Goal: Task Accomplishment & Management: Use online tool/utility

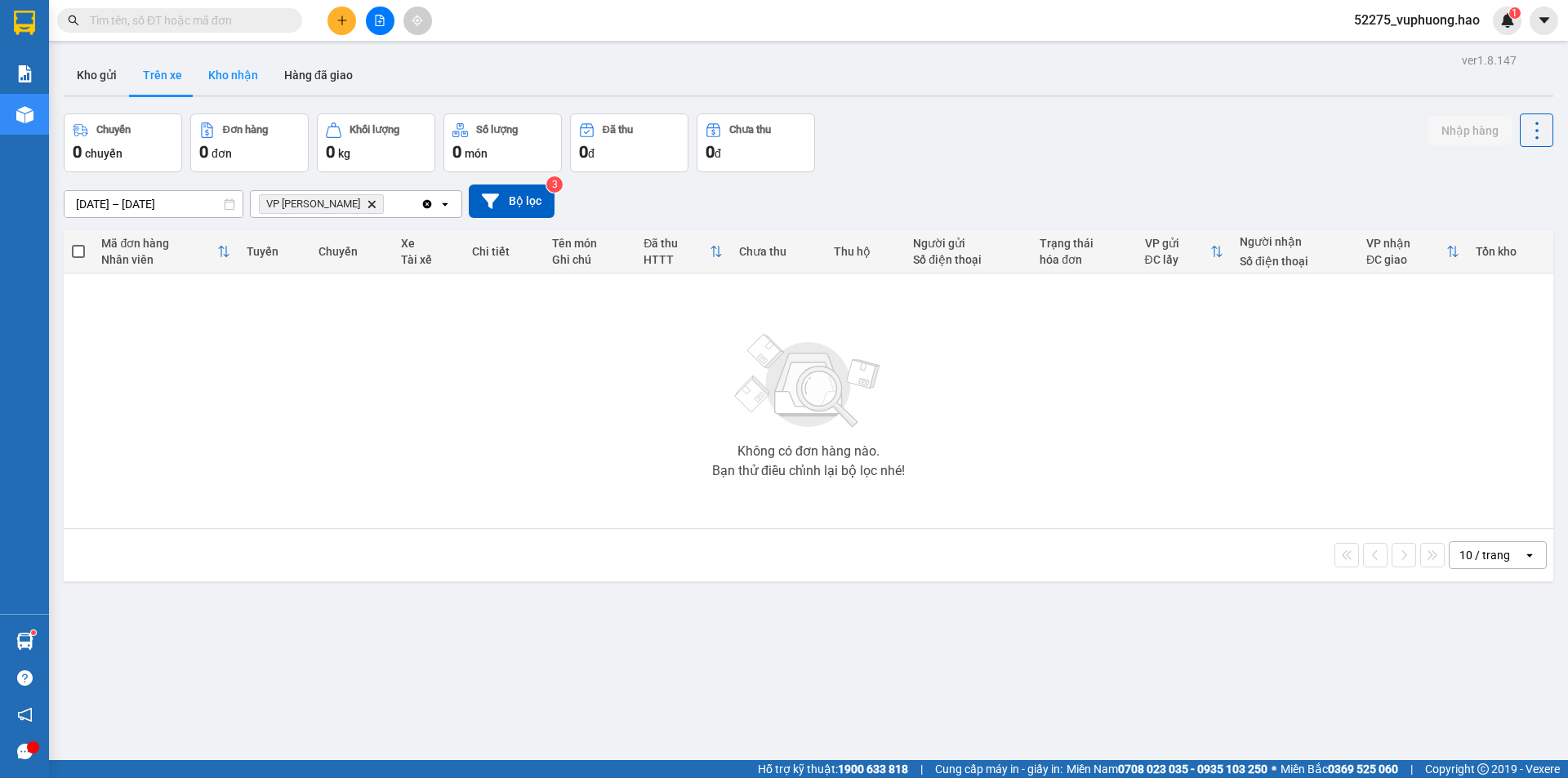
click at [224, 81] on button "Kho nhận" at bounding box center [233, 75] width 76 height 39
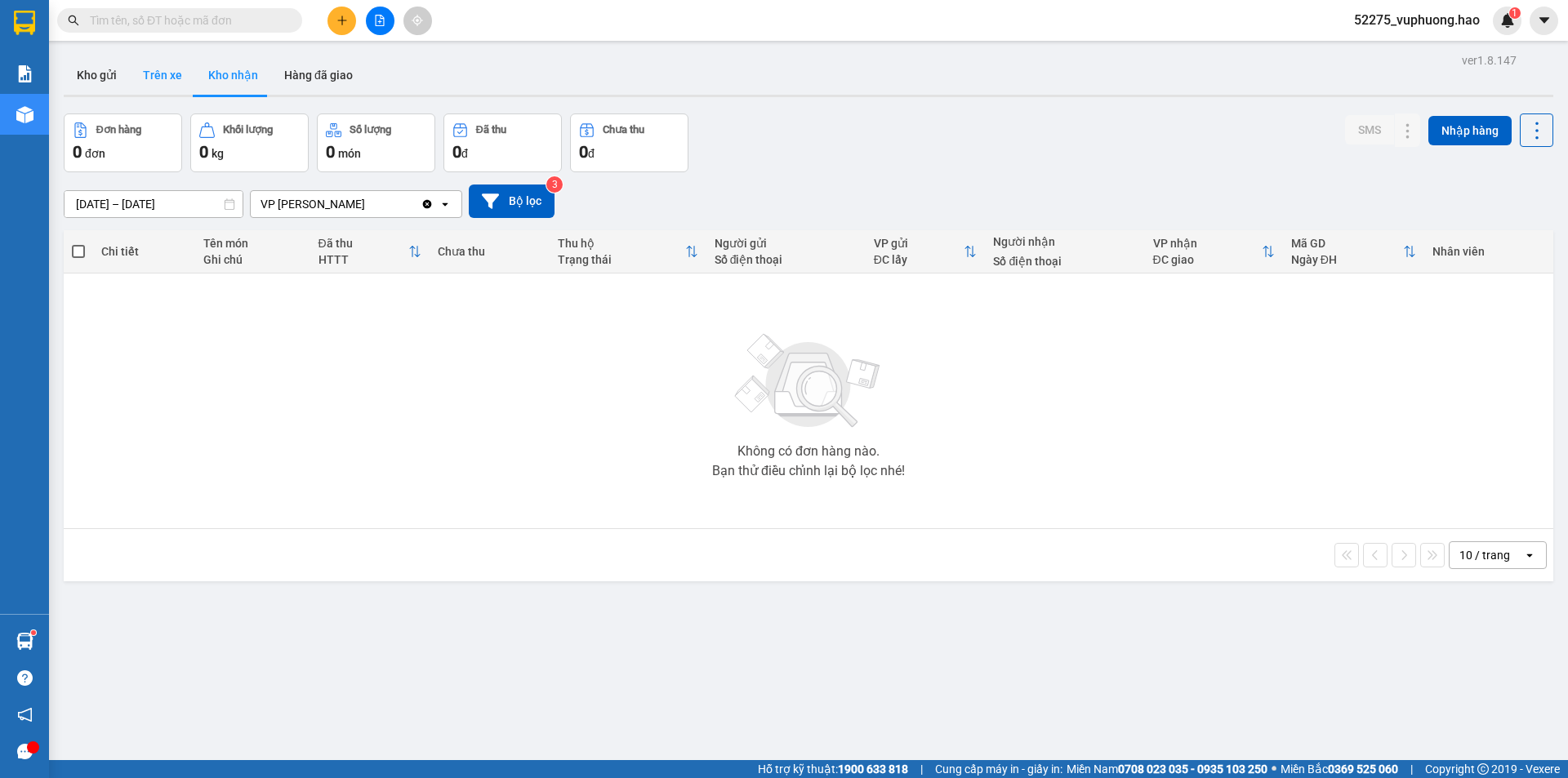
click at [161, 78] on button "Trên xe" at bounding box center [163, 75] width 65 height 39
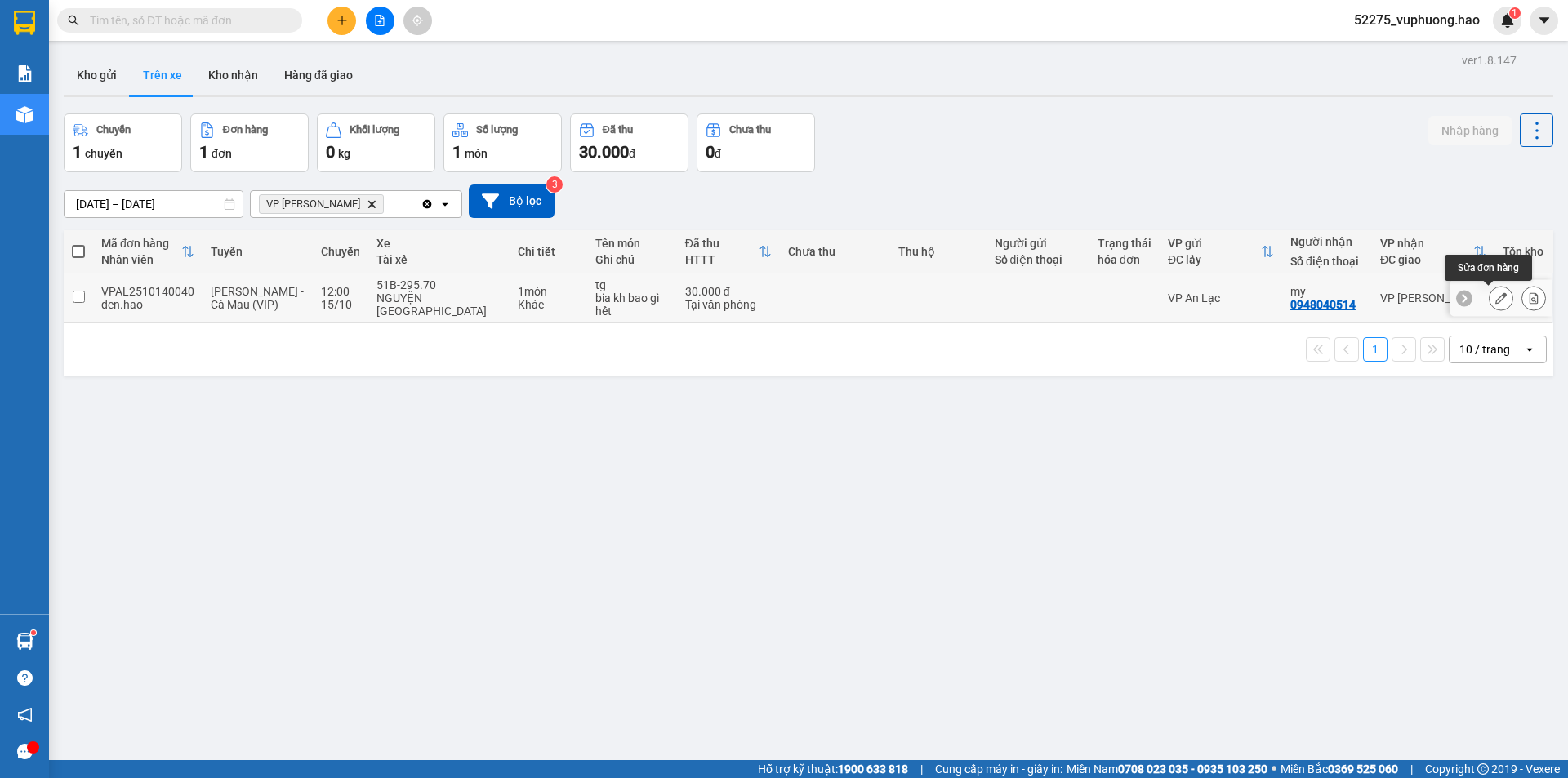
click at [1495, 293] on icon at bounding box center [1501, 298] width 12 height 12
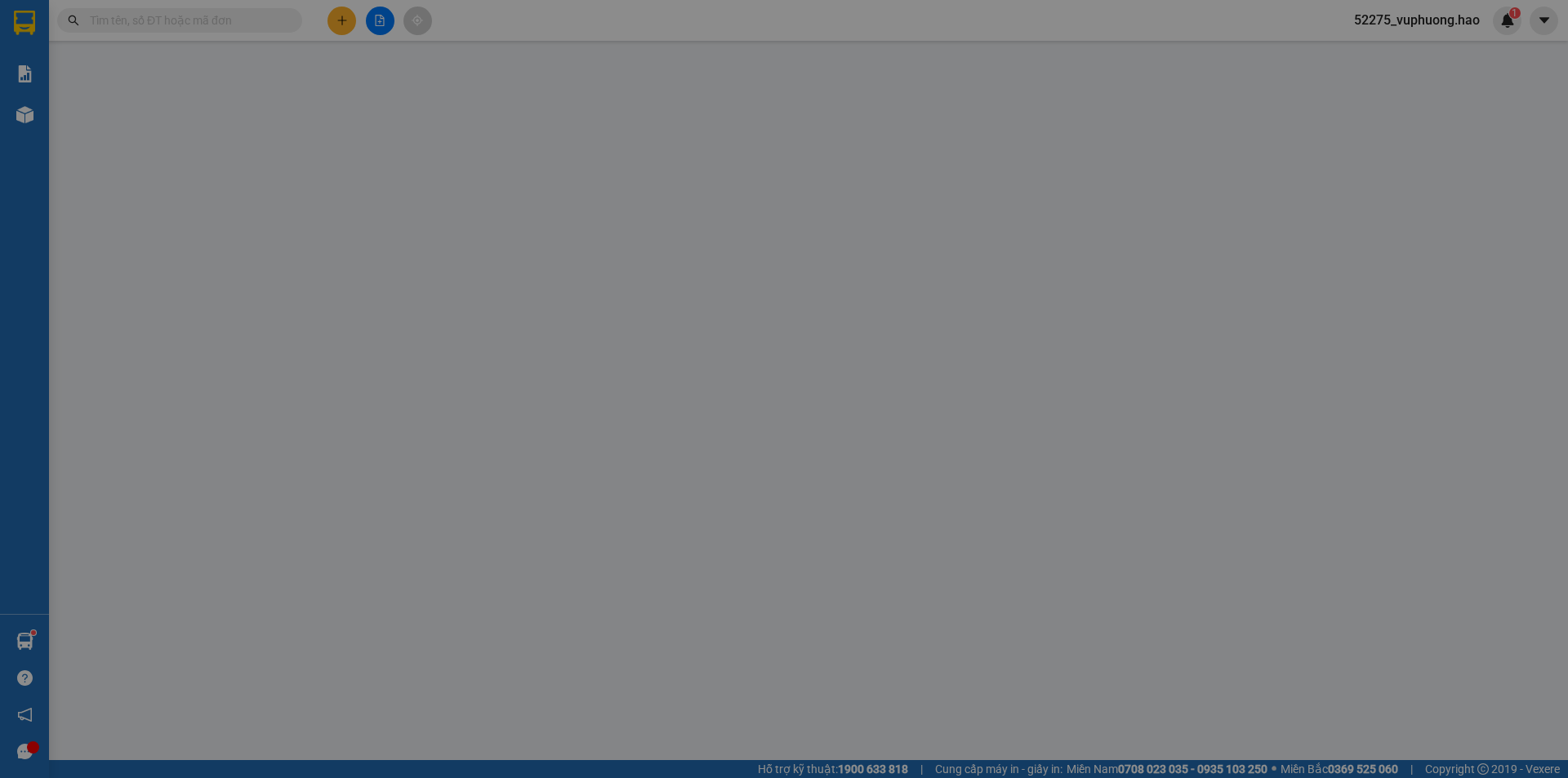
type input "0948040514"
type input "my"
type input "30.000"
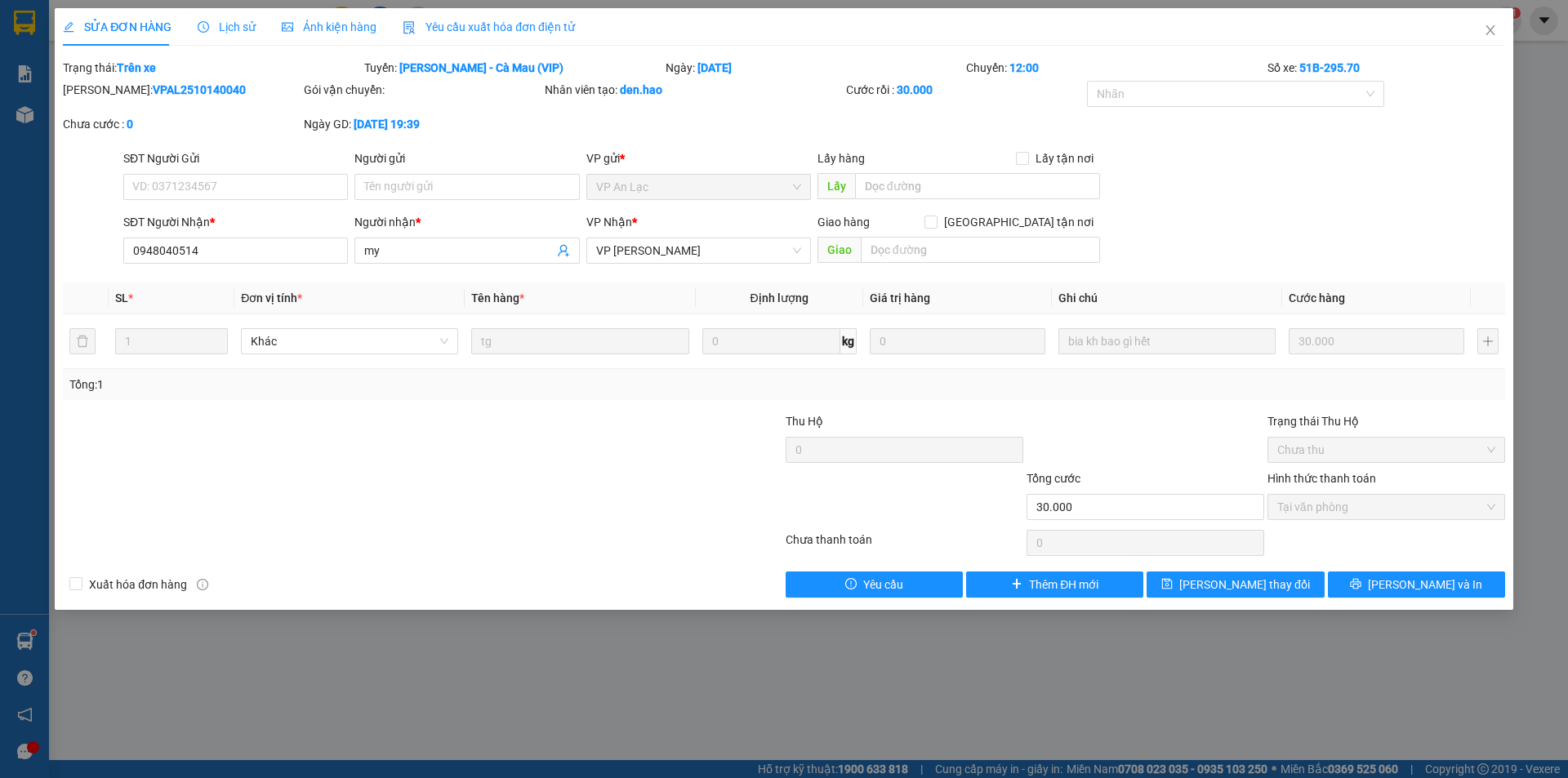
click at [282, 35] on div "Ảnh kiện hàng" at bounding box center [329, 27] width 94 height 18
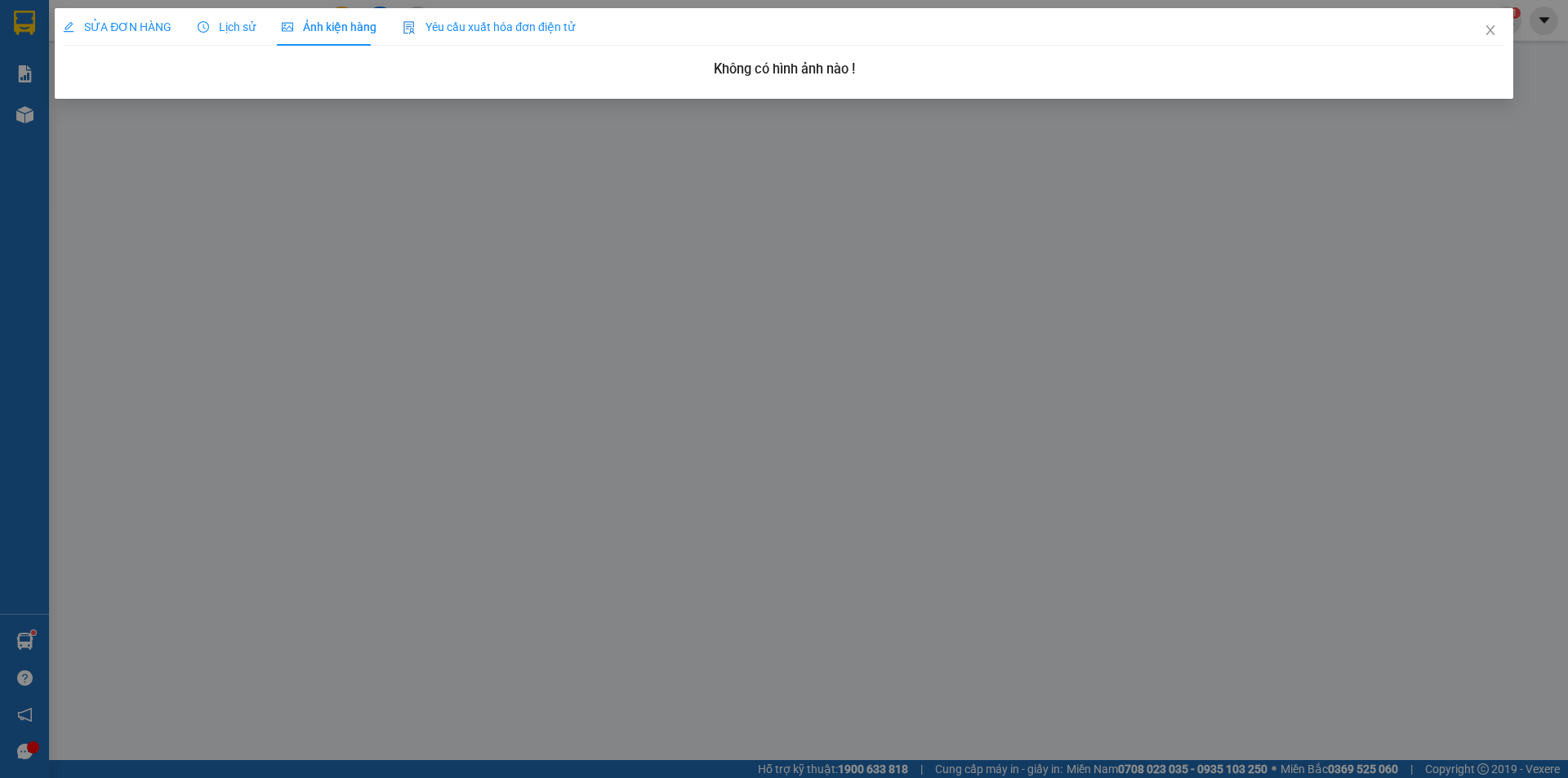
click at [230, 21] on span "Lịch sử" at bounding box center [226, 27] width 58 height 13
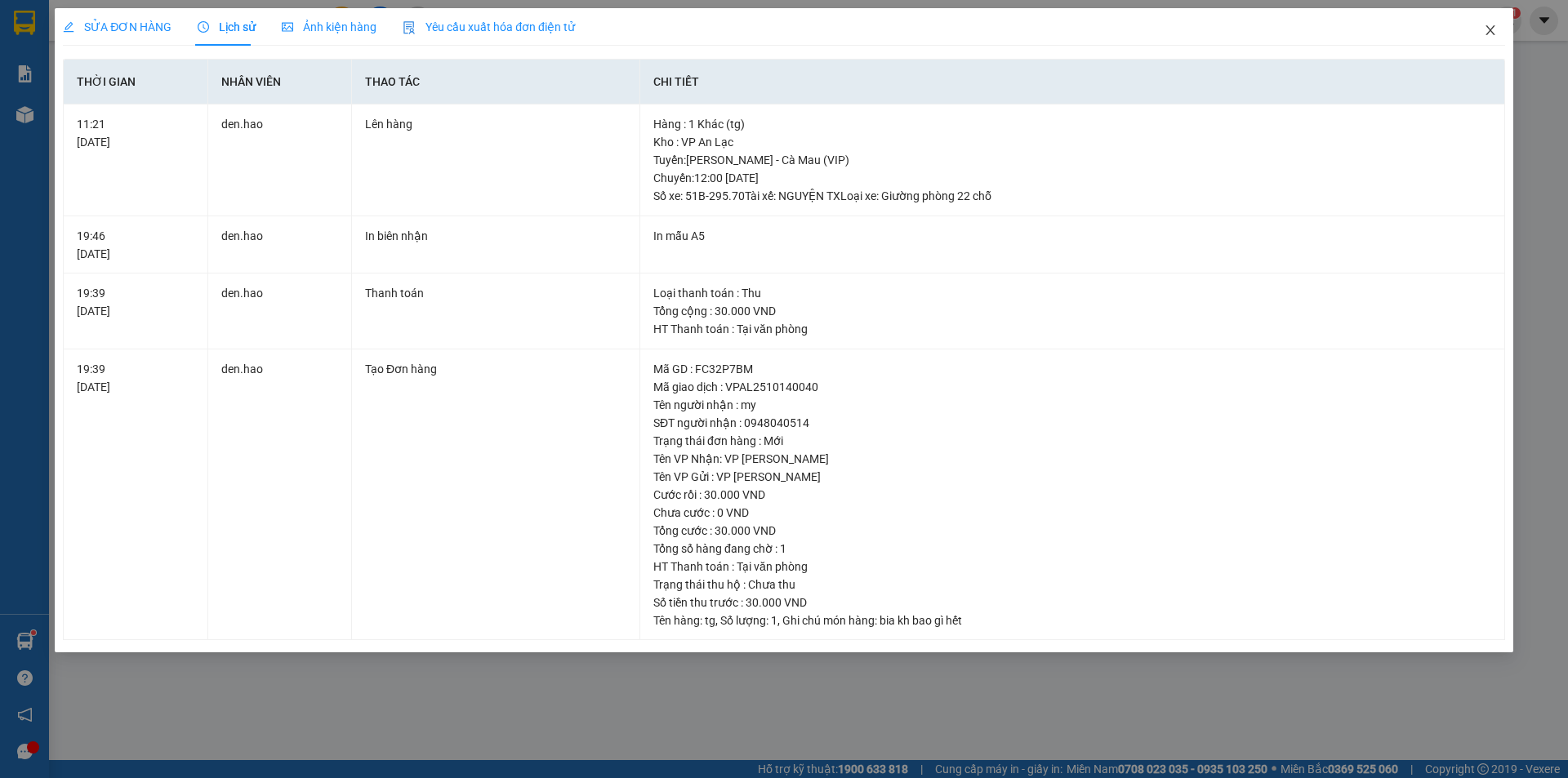
click at [1487, 33] on icon "close" at bounding box center [1490, 31] width 13 height 13
